Goal: Entertainment & Leisure: Consume media (video, audio)

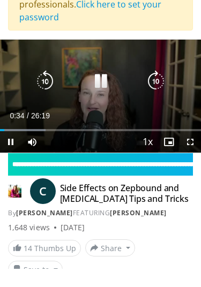
scroll to position [65, 0]
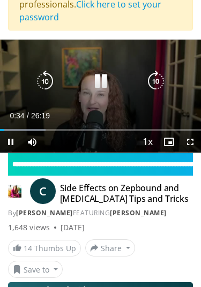
click at [155, 78] on div "10 seconds Tap to unmute" at bounding box center [100, 96] width 201 height 113
click at [152, 81] on icon "Video Player" at bounding box center [155, 81] width 21 height 21
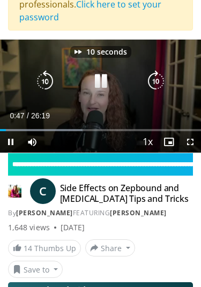
click at [156, 82] on icon "Video Player" at bounding box center [155, 81] width 21 height 21
click at [160, 77] on icon "Video Player" at bounding box center [155, 81] width 21 height 21
click at [155, 80] on icon "Video Player" at bounding box center [155, 81] width 21 height 21
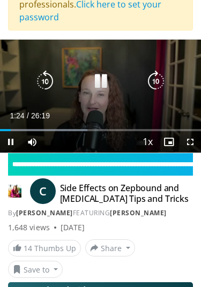
click at [162, 79] on icon "Video Player" at bounding box center [155, 81] width 21 height 21
click at [166, 79] on icon "Video Player" at bounding box center [155, 81] width 21 height 21
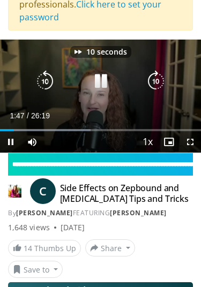
click at [165, 80] on icon "Video Player" at bounding box center [155, 81] width 21 height 21
click at [164, 80] on icon "Video Player" at bounding box center [155, 81] width 21 height 21
click at [162, 86] on icon "Video Player" at bounding box center [155, 81] width 21 height 21
click at [165, 83] on icon "Video Player" at bounding box center [155, 81] width 21 height 21
click at [167, 80] on icon "Video Player" at bounding box center [155, 81] width 21 height 21
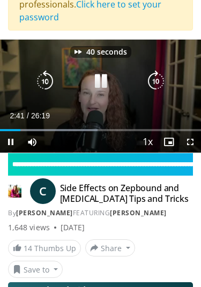
click at [166, 81] on icon "Video Player" at bounding box center [155, 81] width 21 height 21
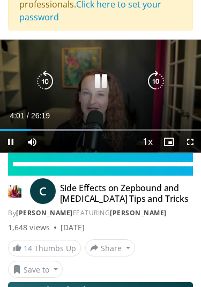
click at [154, 82] on icon "Video Player" at bounding box center [155, 81] width 21 height 21
click at [163, 83] on icon "Video Player" at bounding box center [155, 81] width 21 height 21
click at [154, 85] on icon "Video Player" at bounding box center [155, 81] width 21 height 21
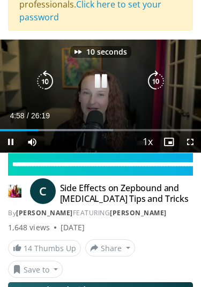
click at [157, 81] on icon "Video Player" at bounding box center [155, 81] width 21 height 21
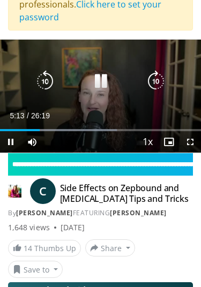
click at [163, 83] on icon "Video Player" at bounding box center [155, 81] width 21 height 21
click at [161, 84] on icon "Video Player" at bounding box center [155, 81] width 21 height 21
click at [167, 79] on icon "Video Player" at bounding box center [155, 81] width 21 height 21
click at [167, 82] on icon "Video Player" at bounding box center [155, 81] width 21 height 21
click at [161, 85] on icon "Video Player" at bounding box center [155, 81] width 21 height 21
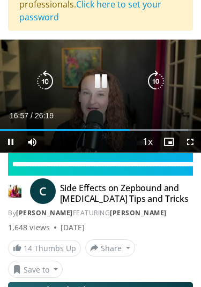
click at [159, 79] on icon "Video Player" at bounding box center [155, 81] width 21 height 21
click at [157, 81] on icon "Video Player" at bounding box center [155, 81] width 21 height 21
click at [153, 82] on icon "Video Player" at bounding box center [155, 81] width 21 height 21
